Goal: Obtain resource: Obtain resource

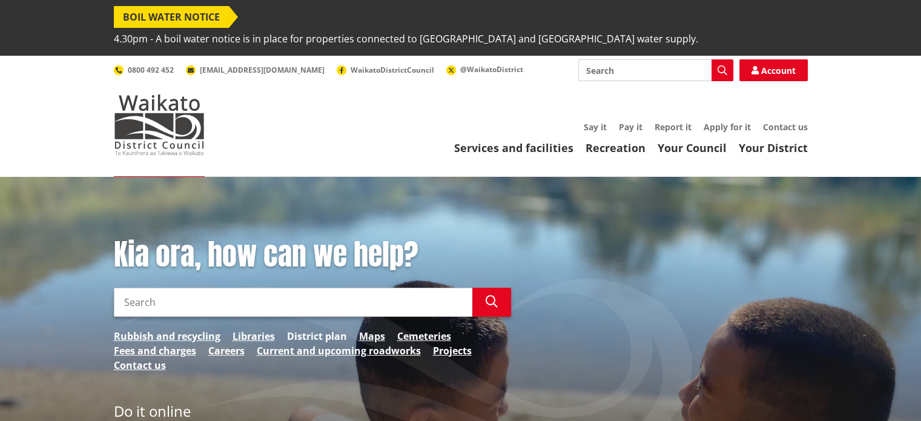
click at [320, 329] on link "District plan" at bounding box center [317, 336] width 60 height 15
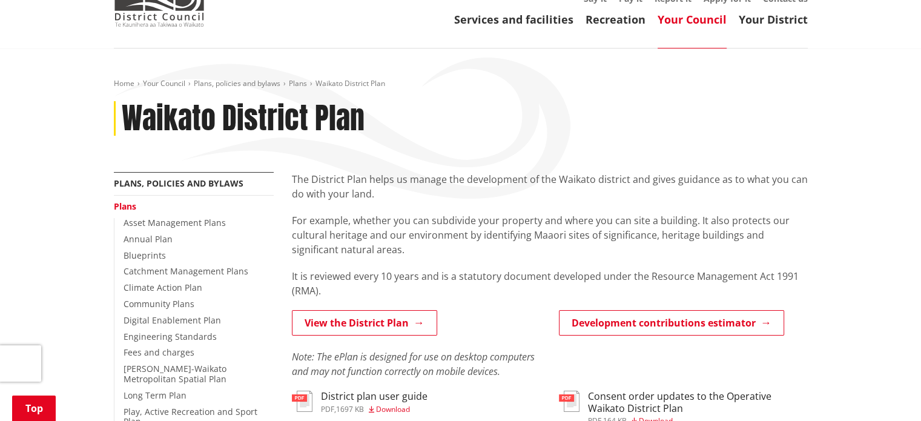
scroll to position [130, 0]
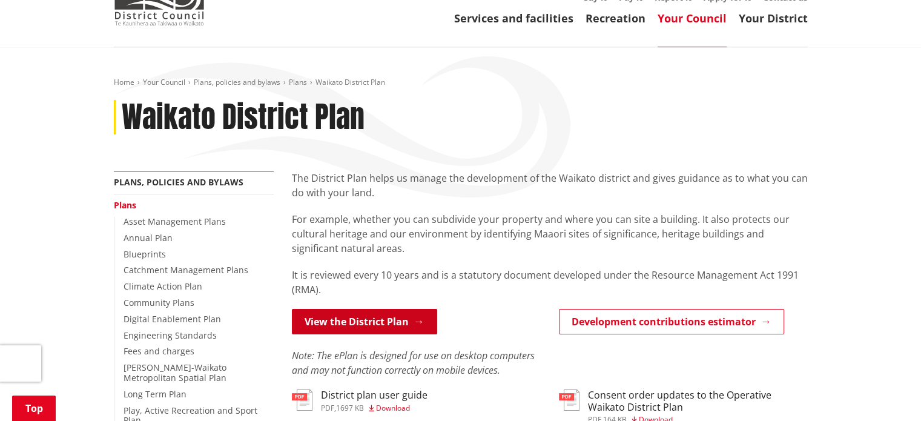
click at [333, 309] on link "View the District Plan" at bounding box center [364, 321] width 145 height 25
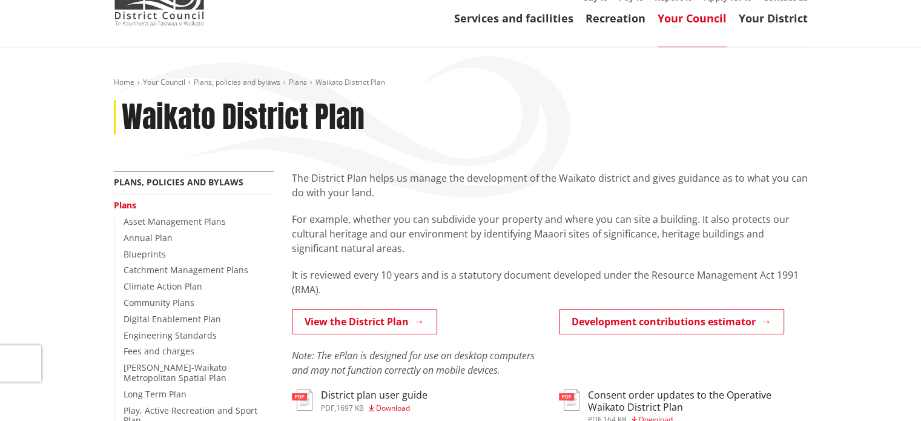
scroll to position [130, 0]
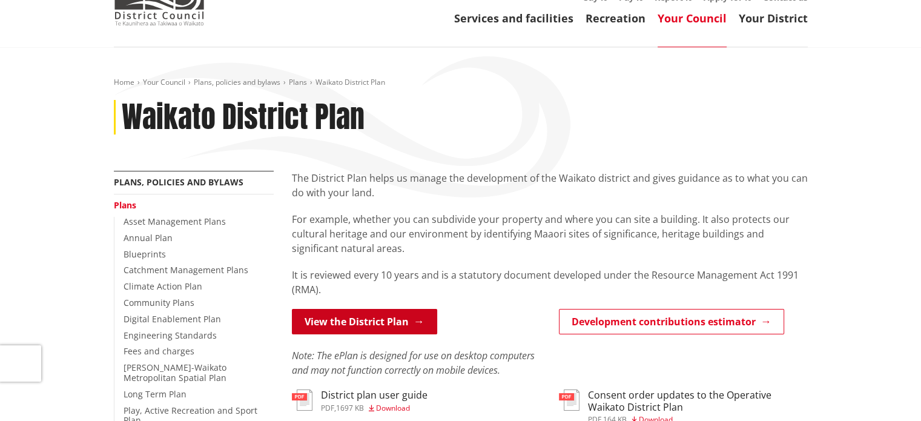
click at [364, 309] on link "View the District Plan" at bounding box center [364, 321] width 145 height 25
